Goal: Task Accomplishment & Management: Manage account settings

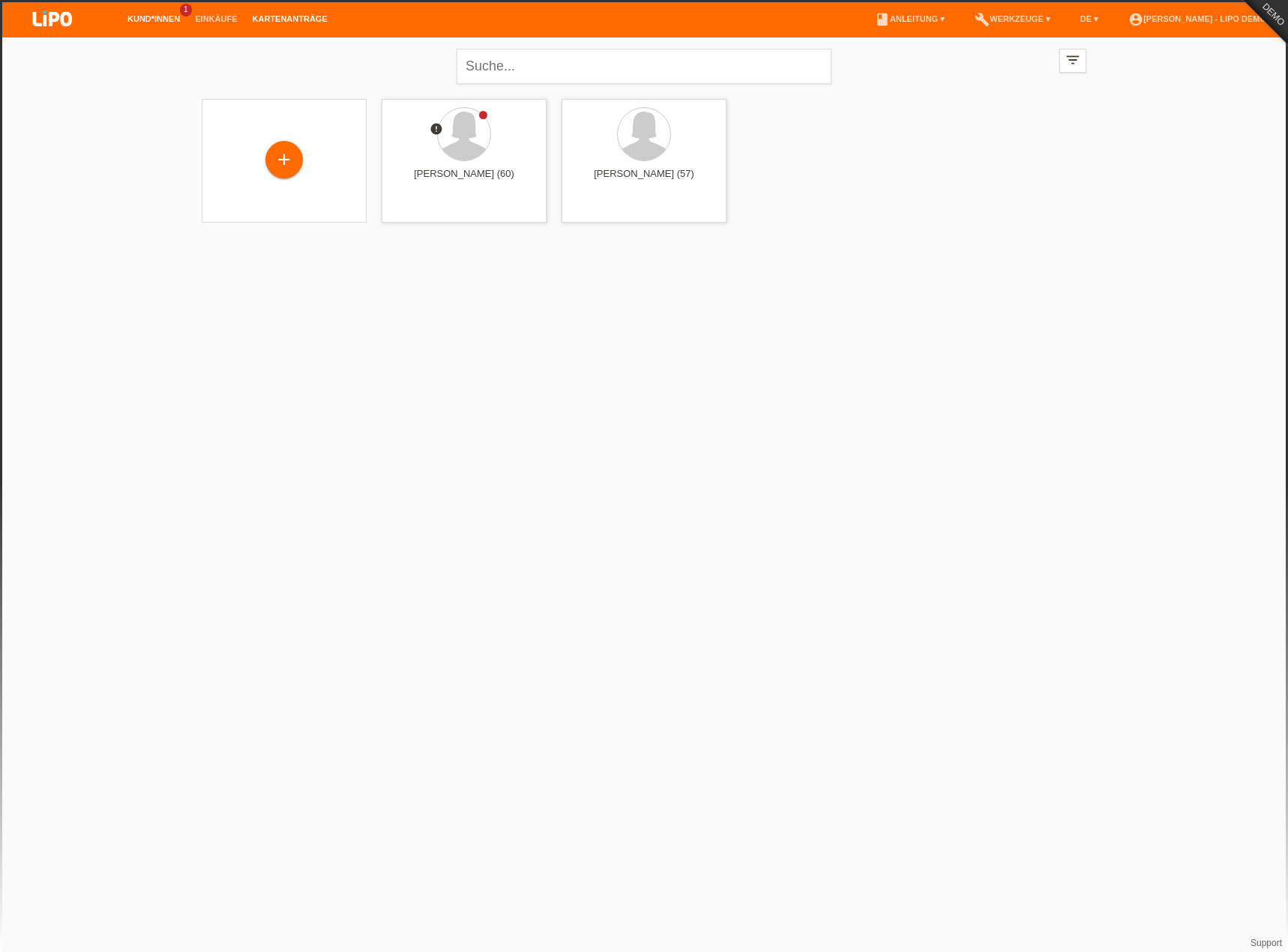
click at [295, 20] on link "Kartenanträge" at bounding box center [291, 19] width 90 height 9
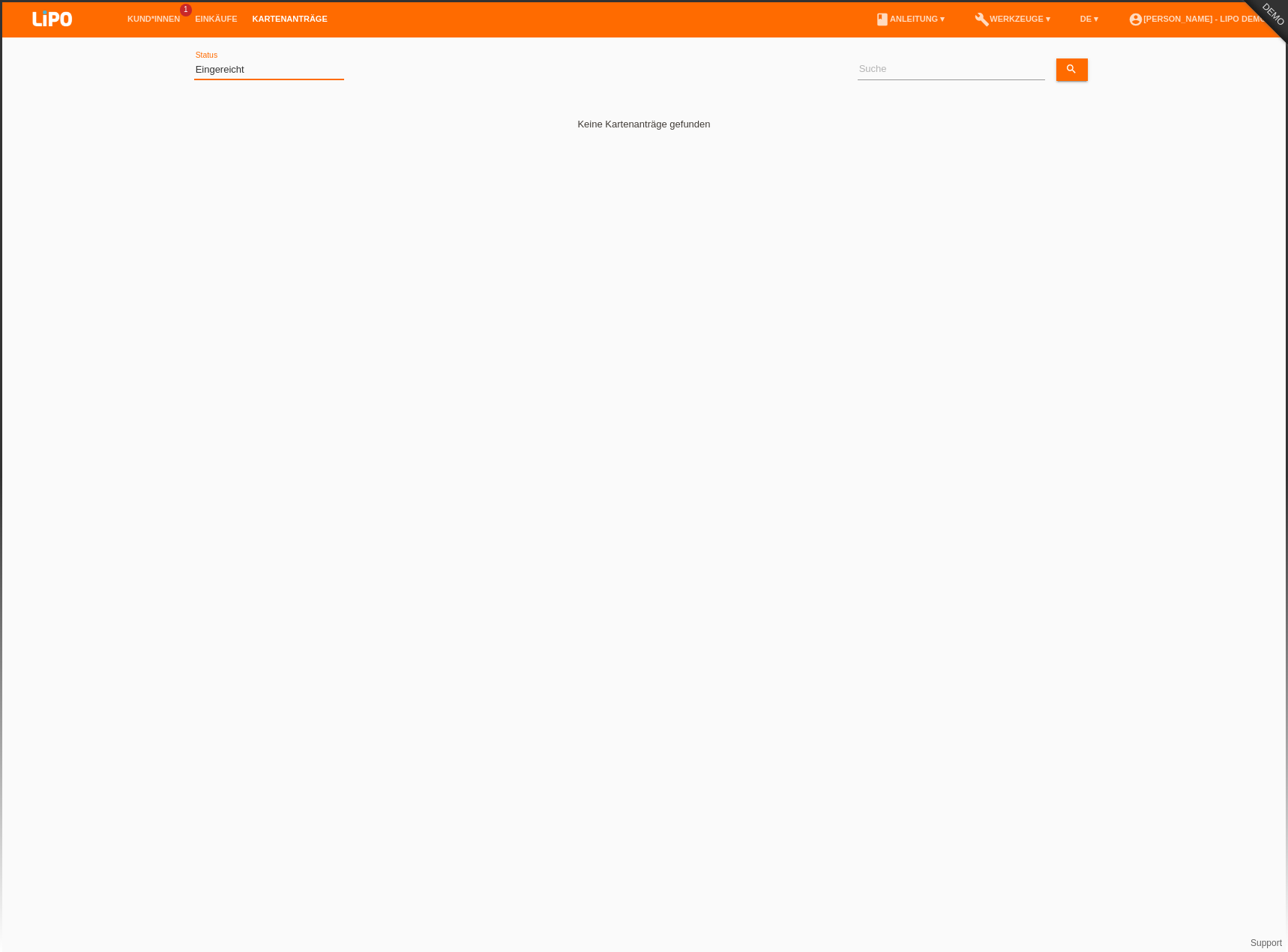
click at [249, 71] on select "(Alle) Eingereicht Weitergeleitet Zurückgewiesen Geprüft Exportiert Abgelehnt A…" at bounding box center [270, 70] width 150 height 18
click at [1219, 23] on li "account_circle Simona Bologna - LIPO Demo ▾" at bounding box center [1201, 19] width 160 height 38
click at [1222, 17] on link "account_circle Simona Bologna - LIPO Demo ▾" at bounding box center [1201, 19] width 160 height 9
click at [1103, 101] on link "Logout" at bounding box center [1102, 107] width 30 height 11
